Goal: Task Accomplishment & Management: Use online tool/utility

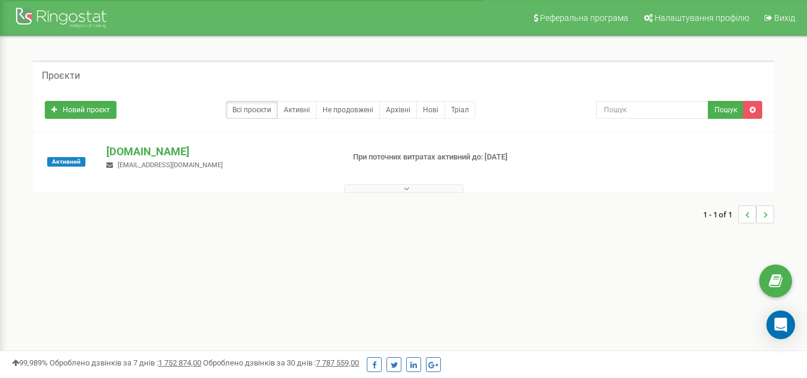
click at [165, 152] on p "[DOMAIN_NAME]" at bounding box center [219, 152] width 227 height 16
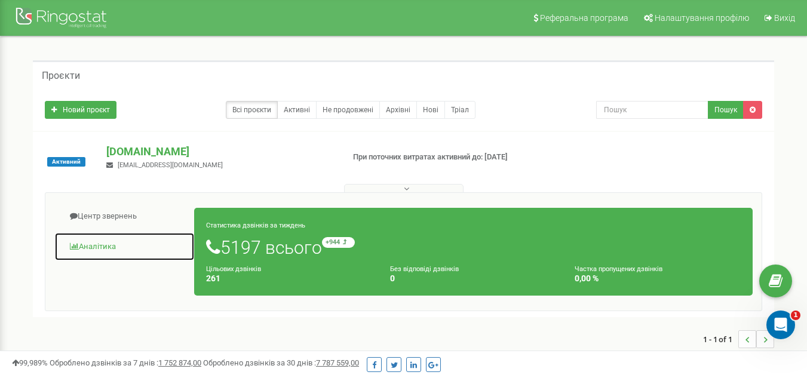
click at [117, 240] on link "Аналiтика" at bounding box center [124, 246] width 140 height 29
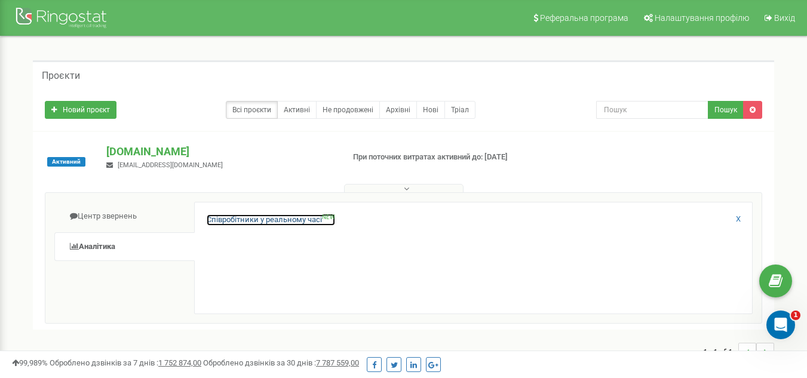
click at [249, 224] on link "Співробітники у реальному часі NEW" at bounding box center [271, 219] width 128 height 11
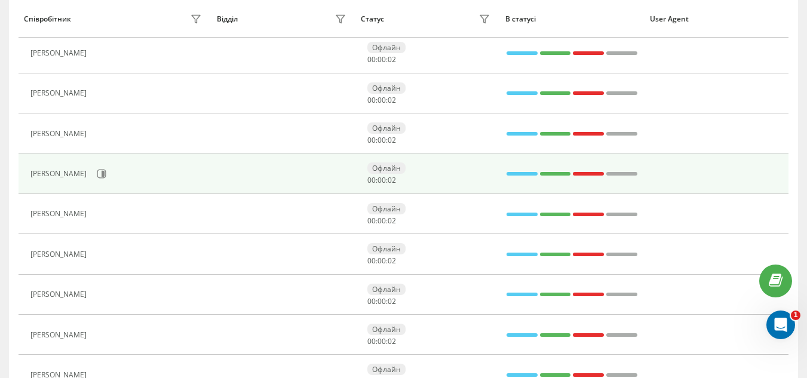
scroll to position [298, 0]
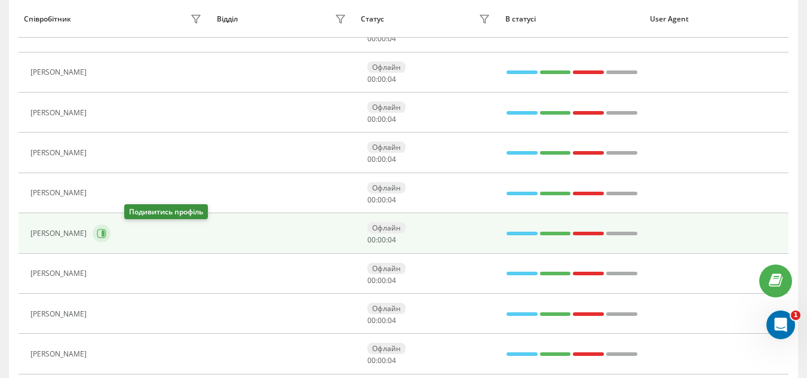
click at [104, 231] on icon at bounding box center [102, 233] width 3 height 6
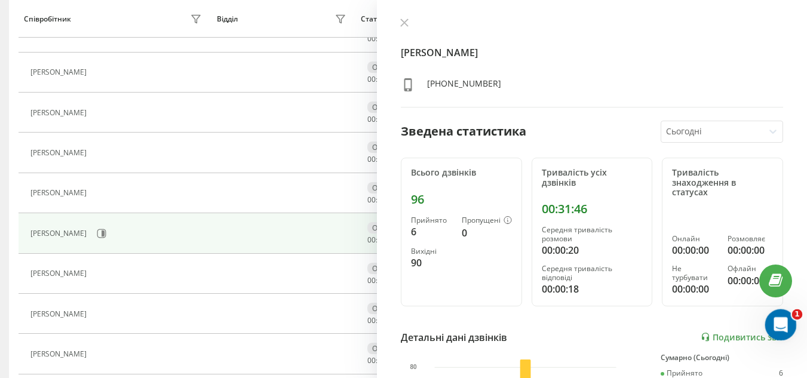
click at [773, 321] on icon "Открыть службу сообщений Intercom" at bounding box center [779, 323] width 20 height 20
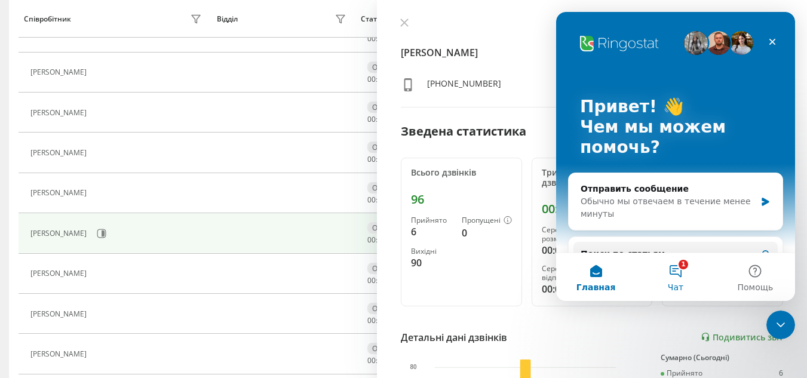
click at [674, 279] on button "1 Чат" at bounding box center [674, 277] width 79 height 48
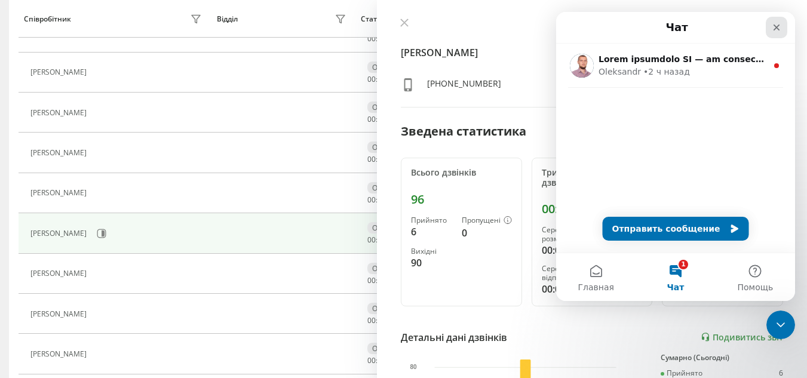
click at [771, 25] on div "Закрыть" at bounding box center [775, 27] width 21 height 21
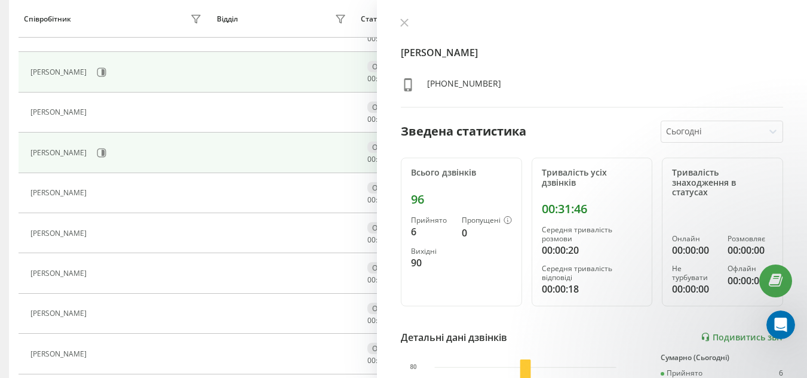
scroll to position [358, 0]
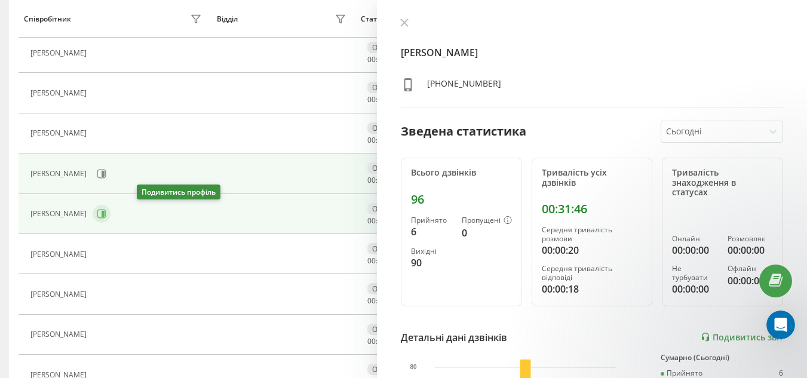
click at [106, 214] on icon at bounding box center [102, 214] width 10 height 10
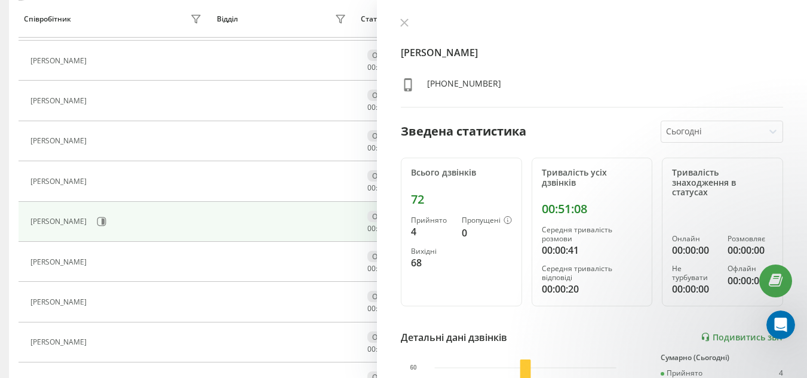
scroll to position [298, 0]
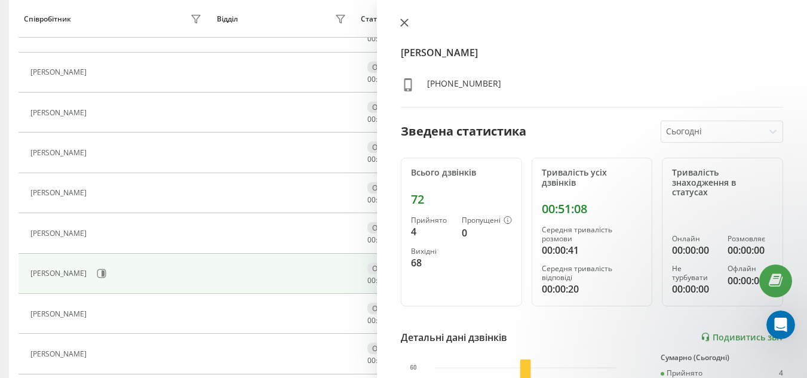
click at [400, 27] on button at bounding box center [404, 23] width 16 height 11
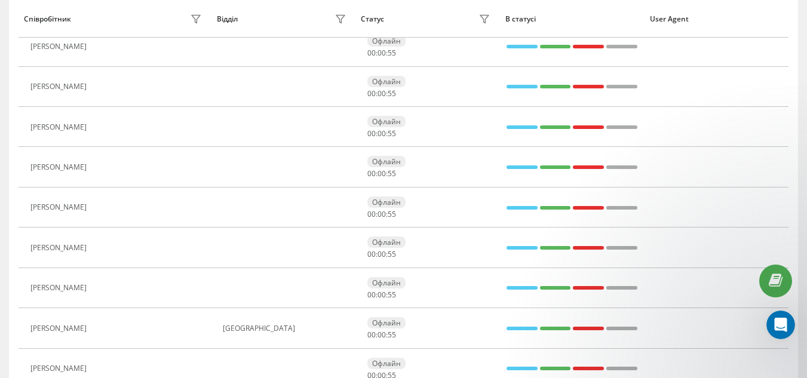
scroll to position [464, 0]
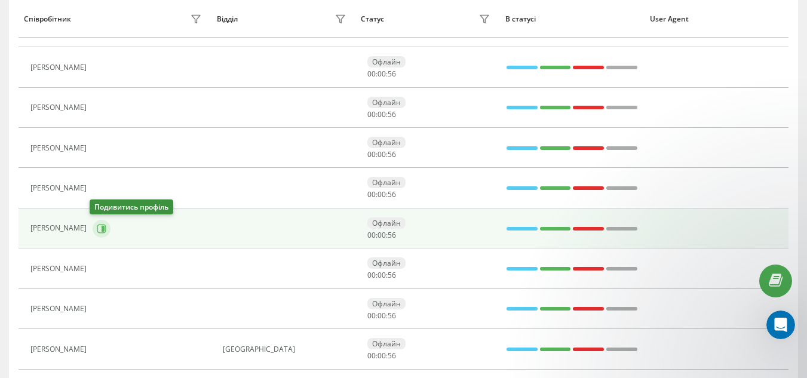
click at [102, 229] on icon at bounding box center [102, 229] width 10 height 10
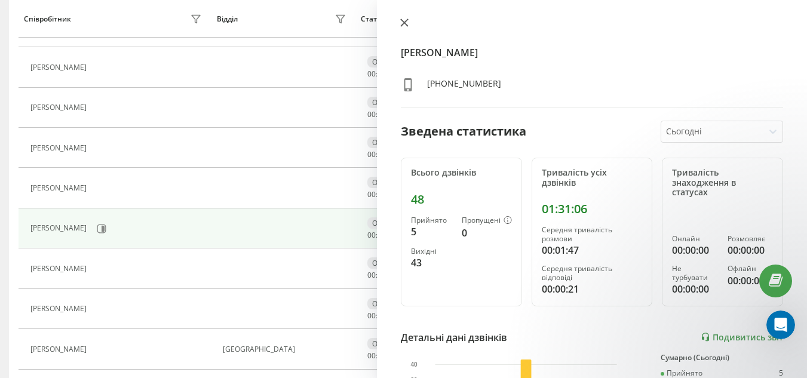
click at [408, 25] on button at bounding box center [404, 23] width 16 height 11
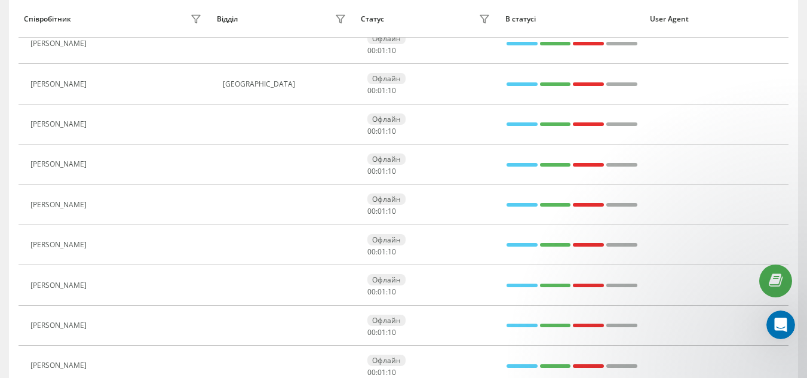
scroll to position [823, 0]
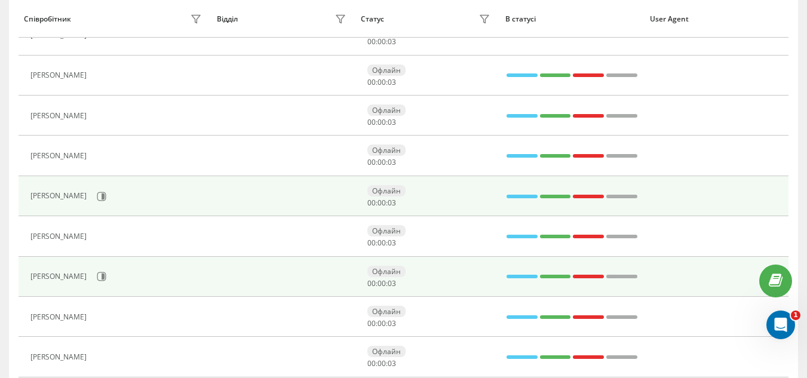
scroll to position [358, 0]
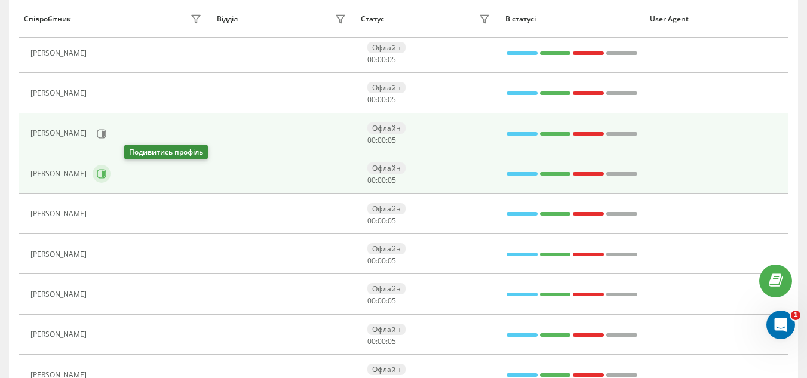
click at [106, 173] on icon at bounding box center [102, 174] width 10 height 10
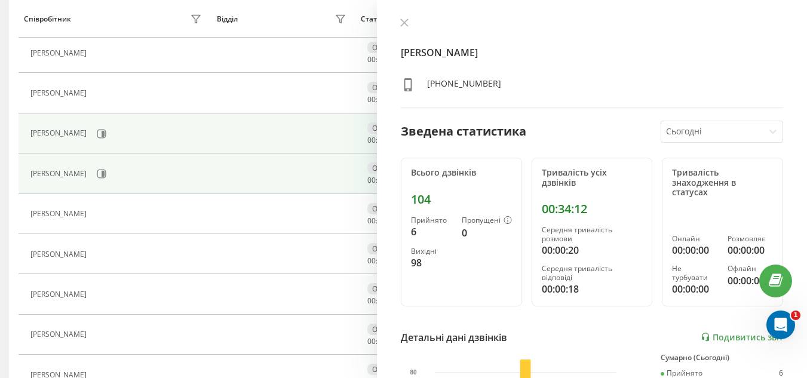
click at [0, 152] on div "Активні дзвінки Співробітники проєкту Оберіть відділ 24 Всього акаунтів 0 Онлай…" at bounding box center [403, 260] width 807 height 1165
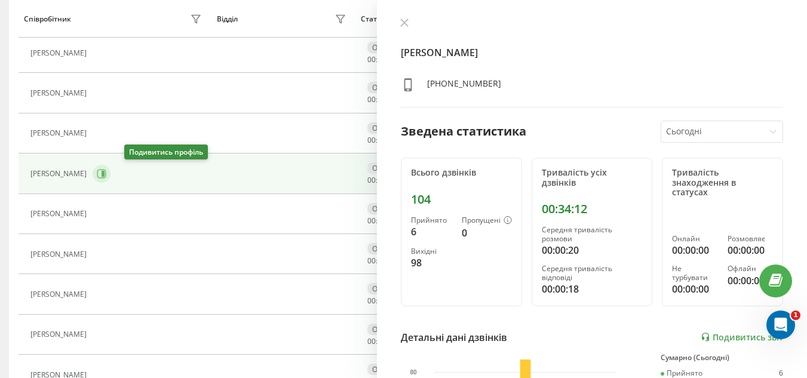
click at [106, 171] on icon at bounding box center [102, 174] width 10 height 10
drag, startPoint x: 135, startPoint y: 176, endPoint x: 141, endPoint y: 171, distance: 7.8
click at [104, 176] on icon at bounding box center [102, 174] width 3 height 6
drag, startPoint x: 403, startPoint y: 18, endPoint x: 407, endPoint y: 24, distance: 7.5
click at [404, 19] on button at bounding box center [404, 23] width 16 height 11
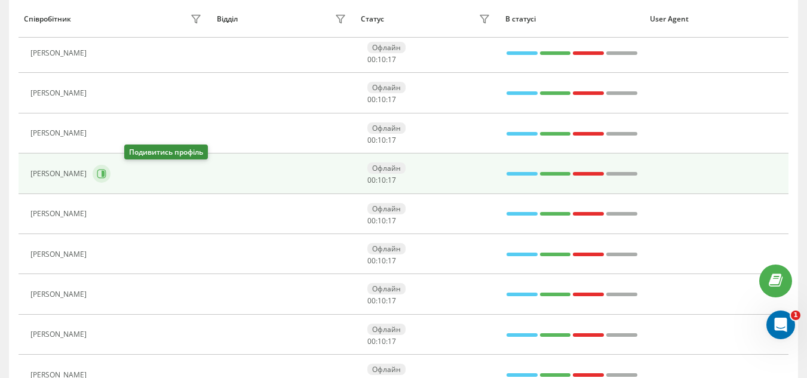
click at [106, 175] on icon at bounding box center [102, 174] width 10 height 10
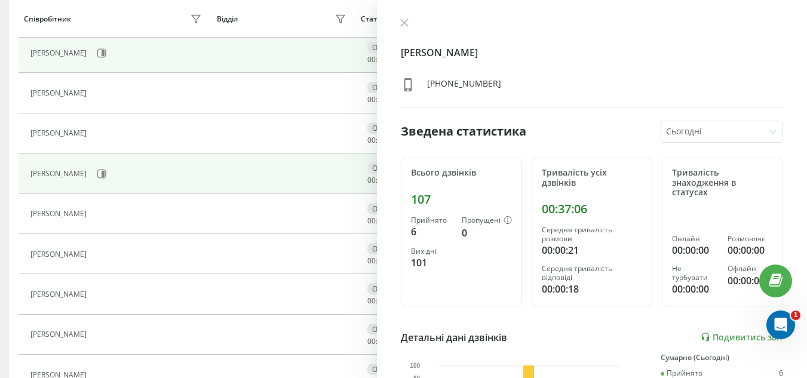
drag, startPoint x: 229, startPoint y: 118, endPoint x: 330, endPoint y: 53, distance: 119.7
click at [229, 117] on td at bounding box center [283, 133] width 144 height 40
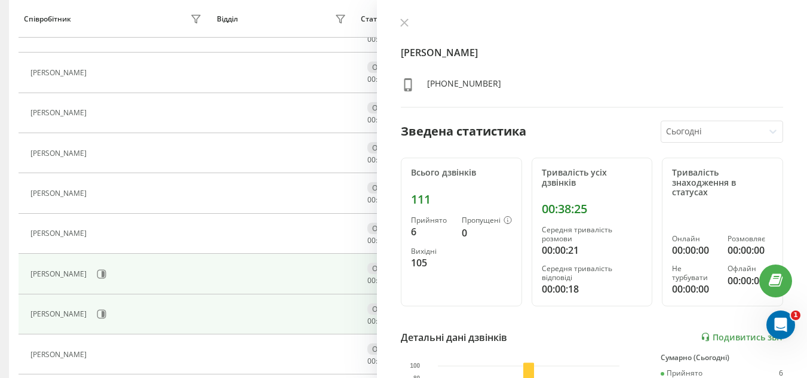
scroll to position [298, 0]
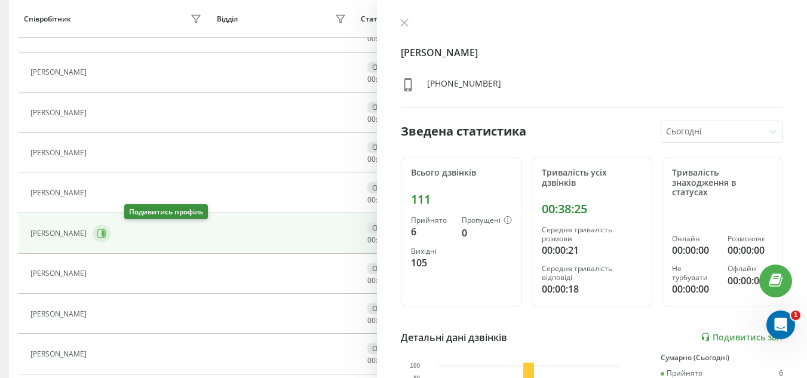
click at [106, 236] on icon at bounding box center [102, 234] width 10 height 10
click at [405, 23] on icon at bounding box center [404, 22] width 7 height 7
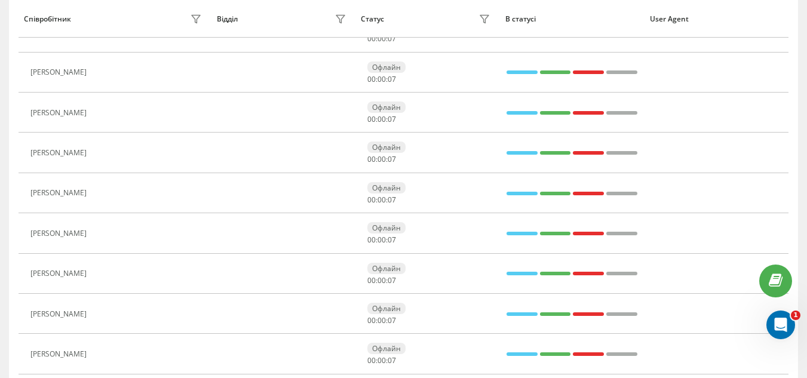
click at [104, 232] on icon at bounding box center [100, 234] width 10 height 10
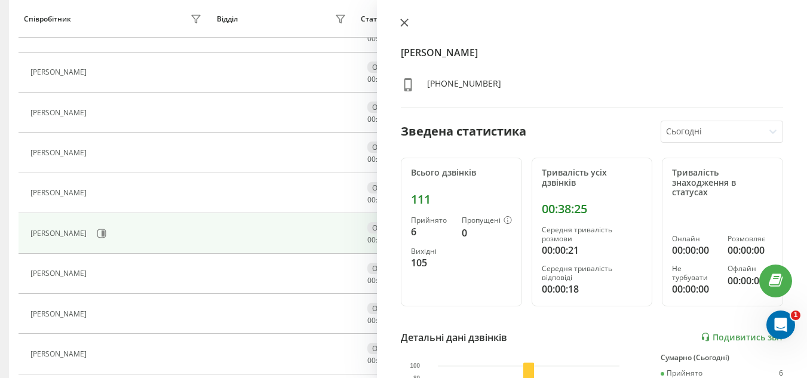
click at [403, 20] on icon at bounding box center [404, 23] width 8 height 8
